Goal: Find specific page/section: Find specific page/section

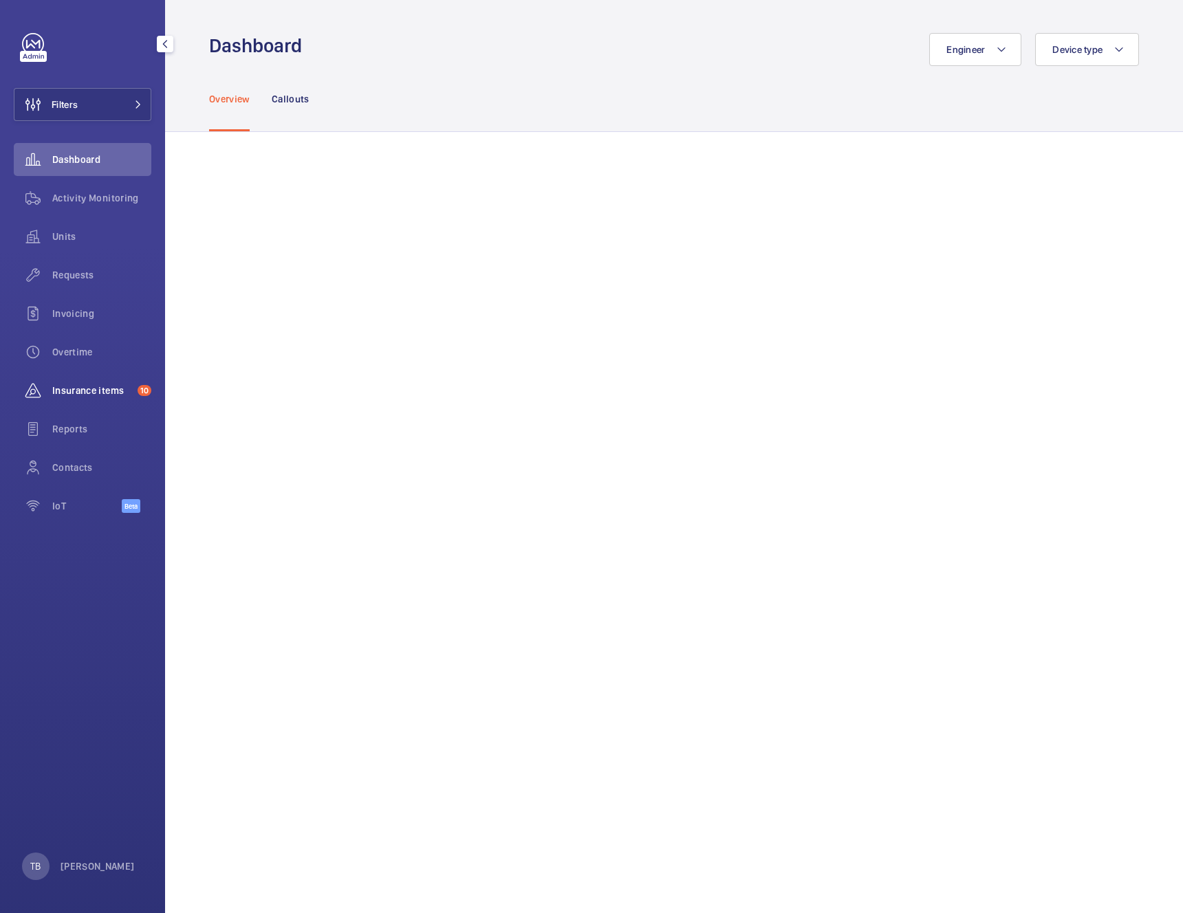
click at [94, 391] on span "Insurance items" at bounding box center [92, 391] width 80 height 14
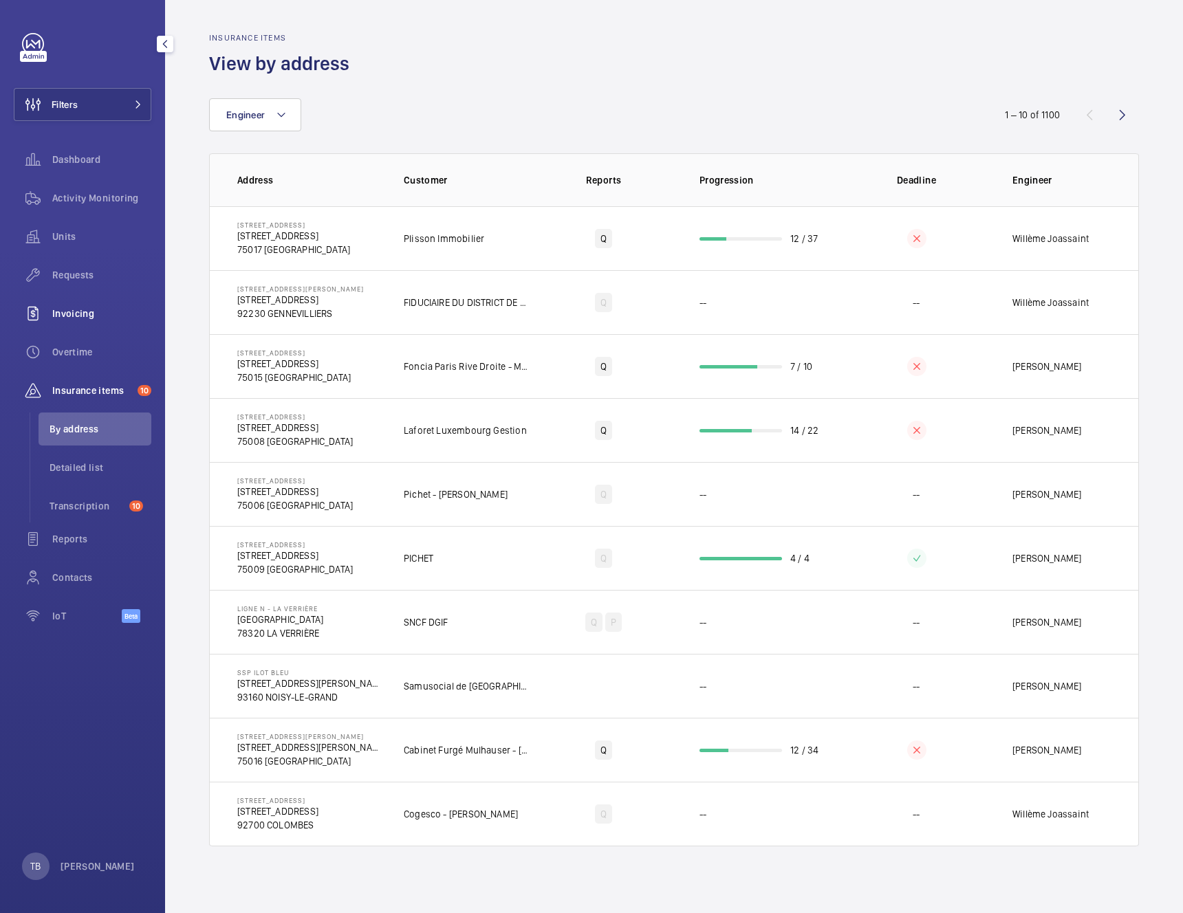
click at [64, 311] on span "Invoicing" at bounding box center [101, 314] width 99 height 14
